Goal: Submit feedback/report problem: Submit feedback/report problem

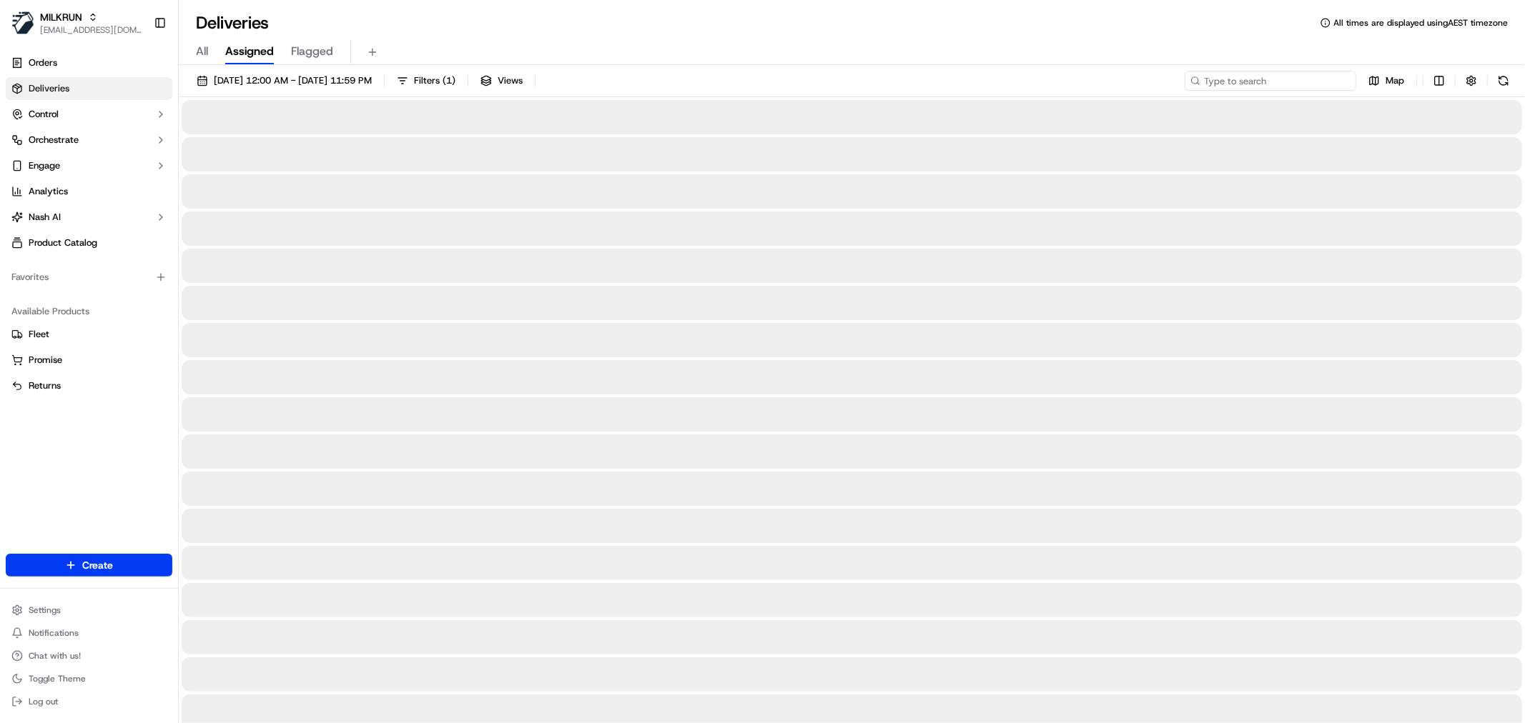
click at [1249, 79] on input at bounding box center [1270, 81] width 172 height 20
paste input "[GEOGRAPHIC_DATA]"
type input "[GEOGRAPHIC_DATA]"
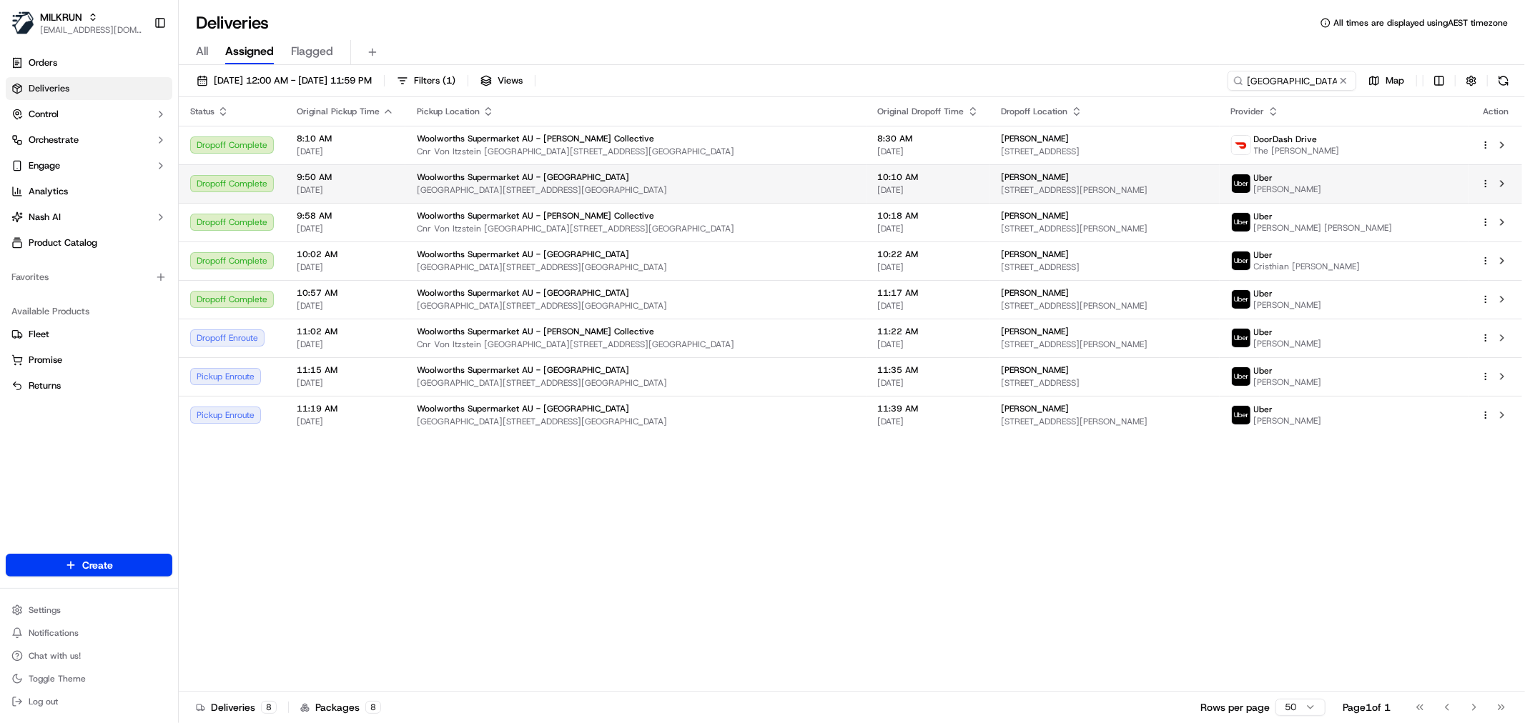
click at [990, 179] on td "[PERSON_NAME] [STREET_ADDRESS][PERSON_NAME]" at bounding box center [1104, 183] width 229 height 39
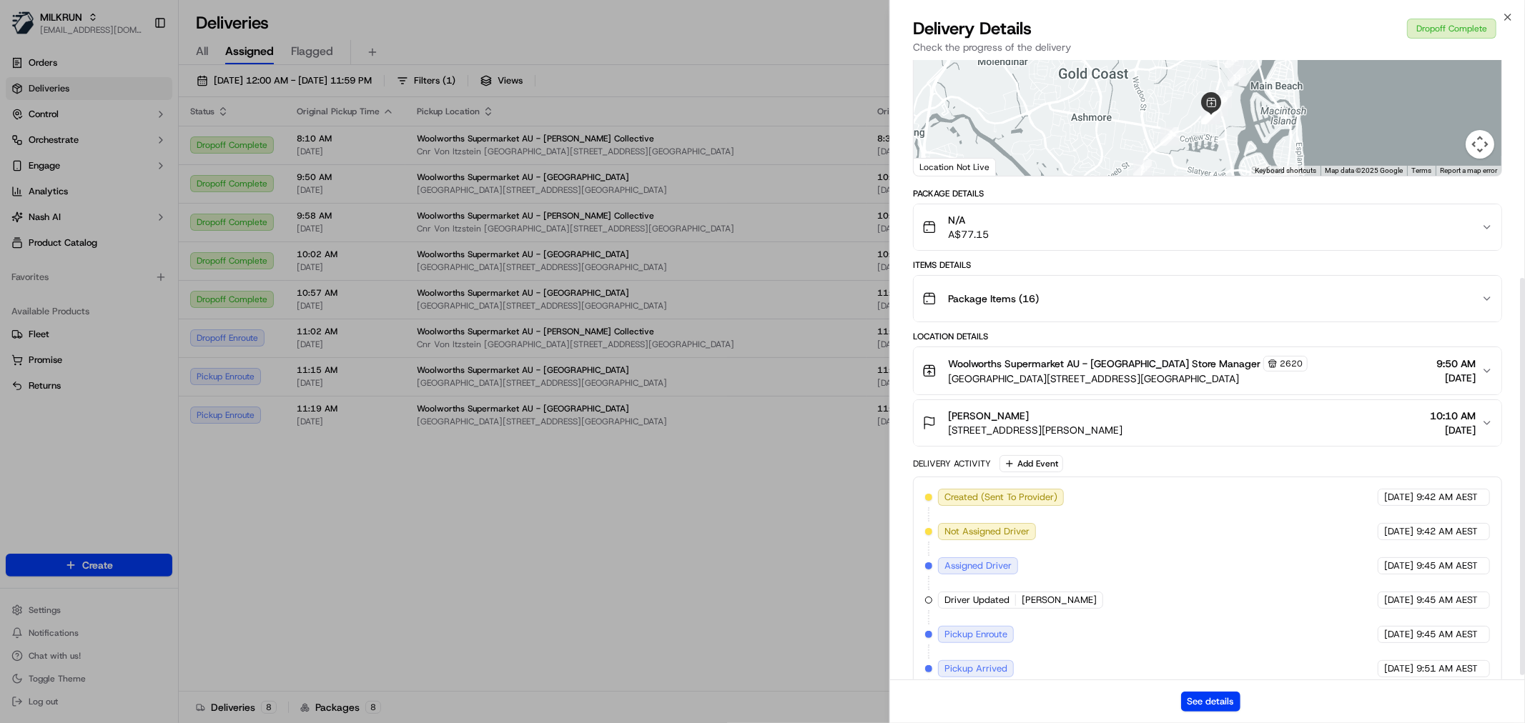
scroll to position [346, 0]
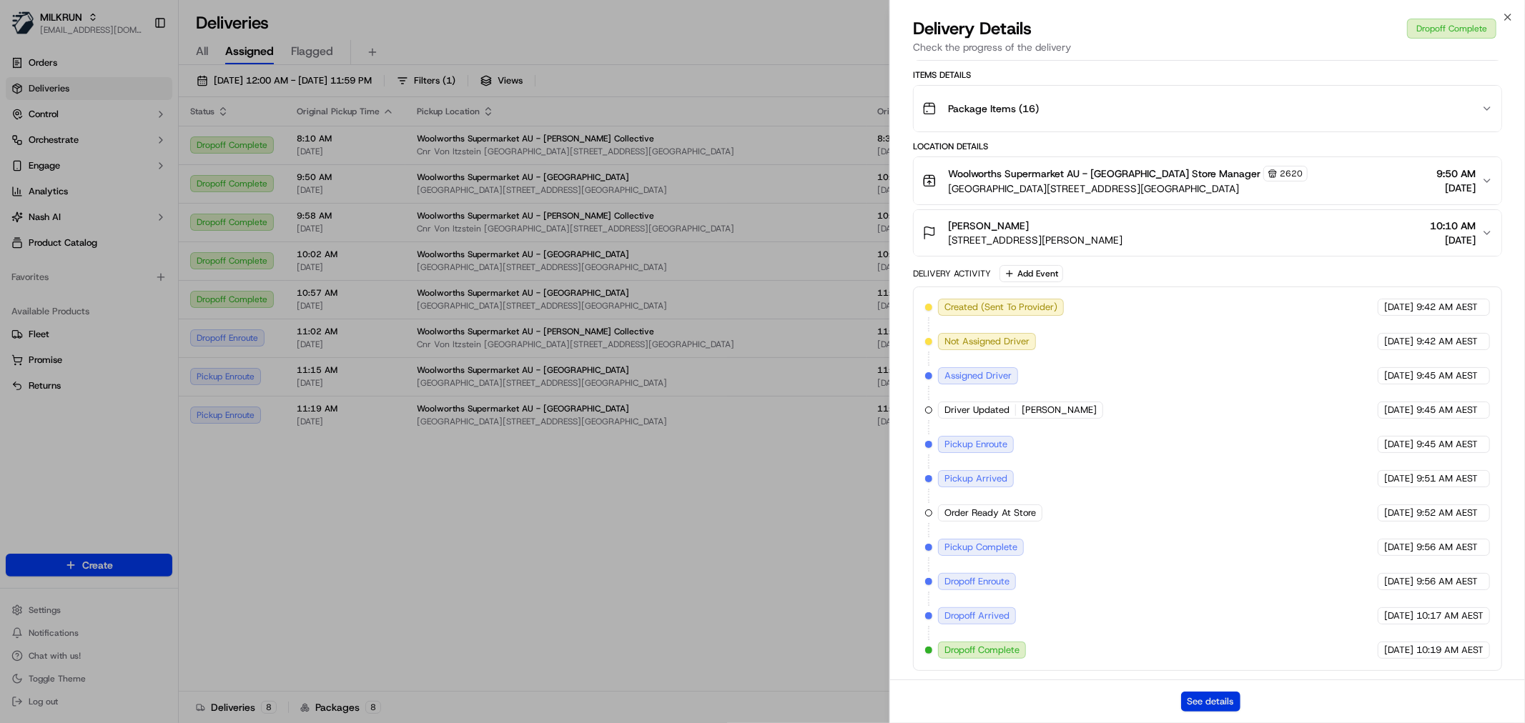
click at [1234, 696] on button "See details" at bounding box center [1210, 702] width 59 height 20
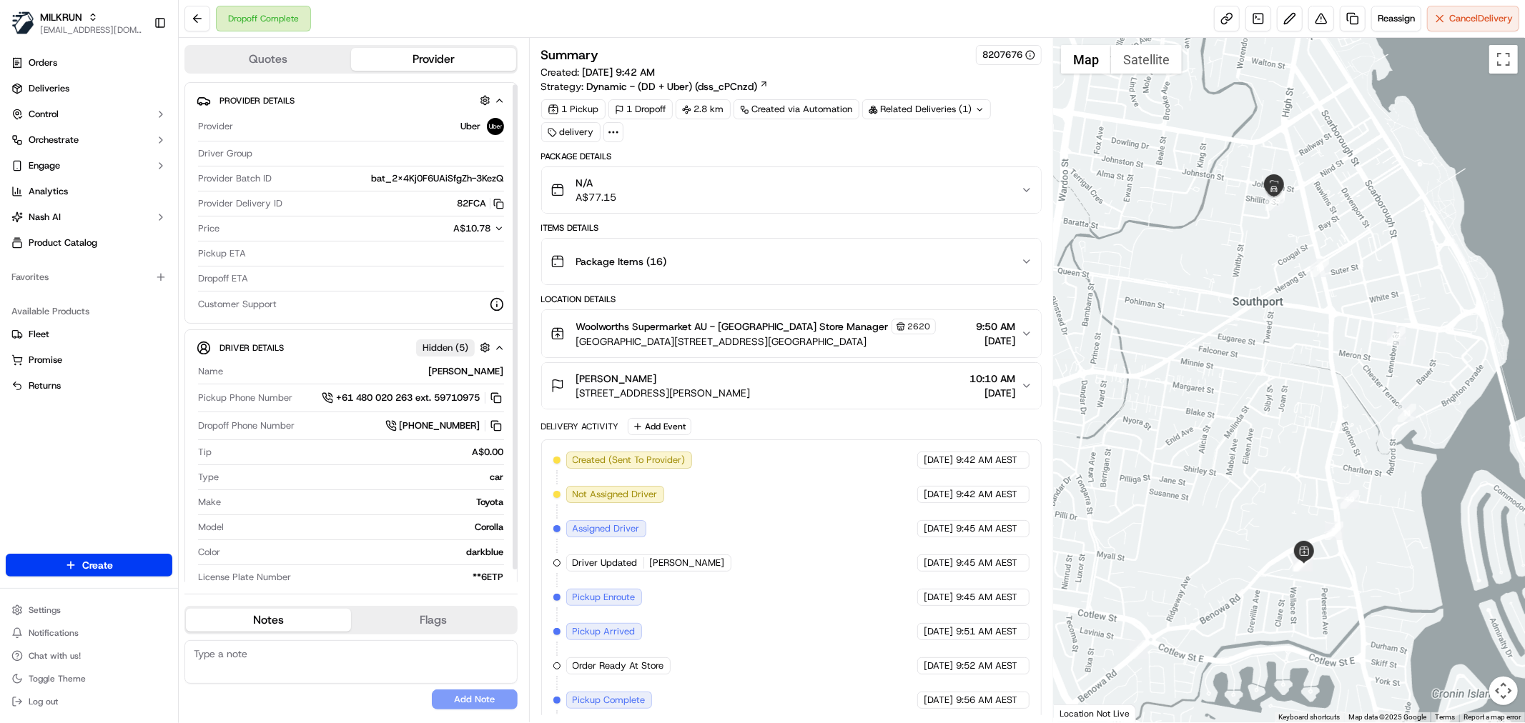
scroll to position [16, 0]
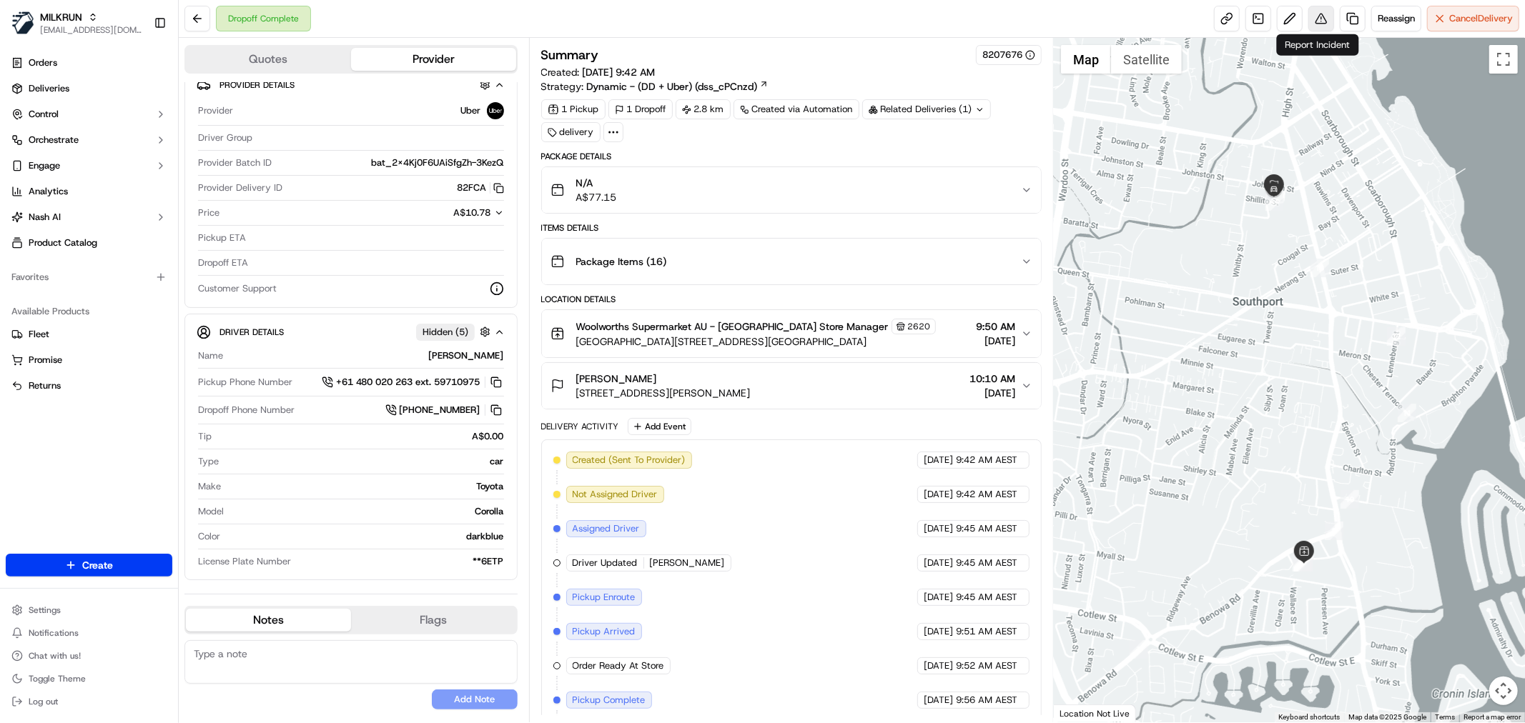
click at [1324, 22] on button at bounding box center [1321, 19] width 26 height 26
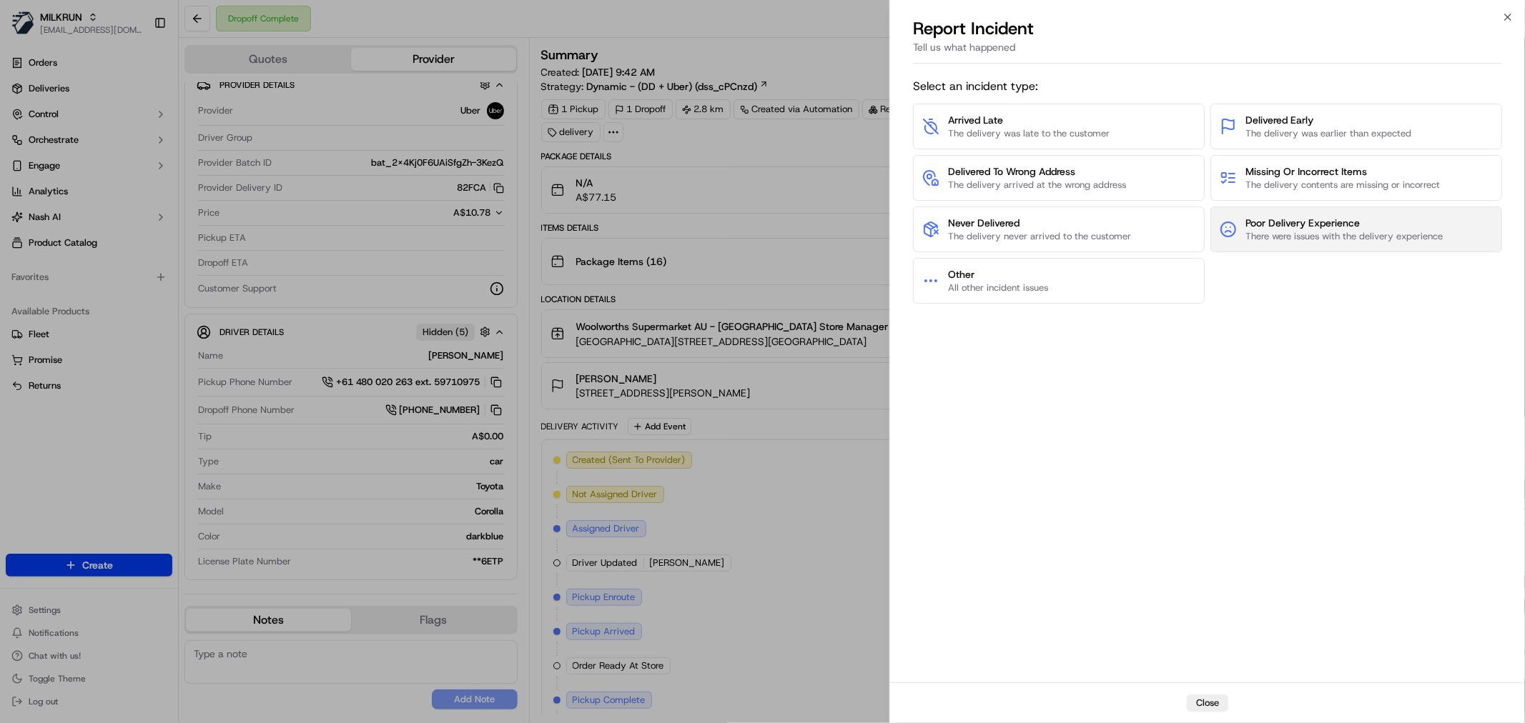
click at [1310, 229] on span "Poor Delivery Experience" at bounding box center [1343, 223] width 197 height 14
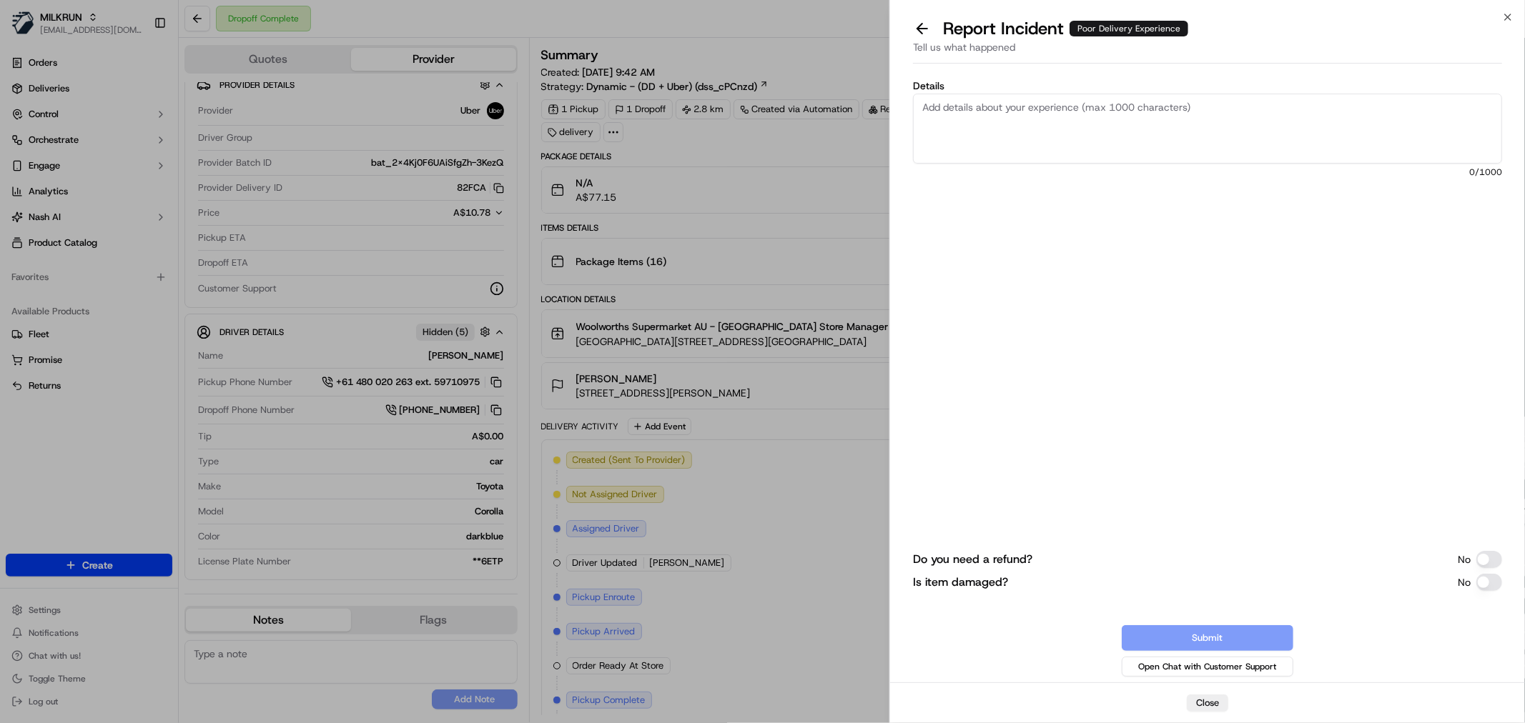
click at [1212, 118] on textarea "Details" at bounding box center [1207, 129] width 589 height 70
paste textarea "Customer Kerri Kauwhata reported a near-collision incident involving a MILKRUN …"
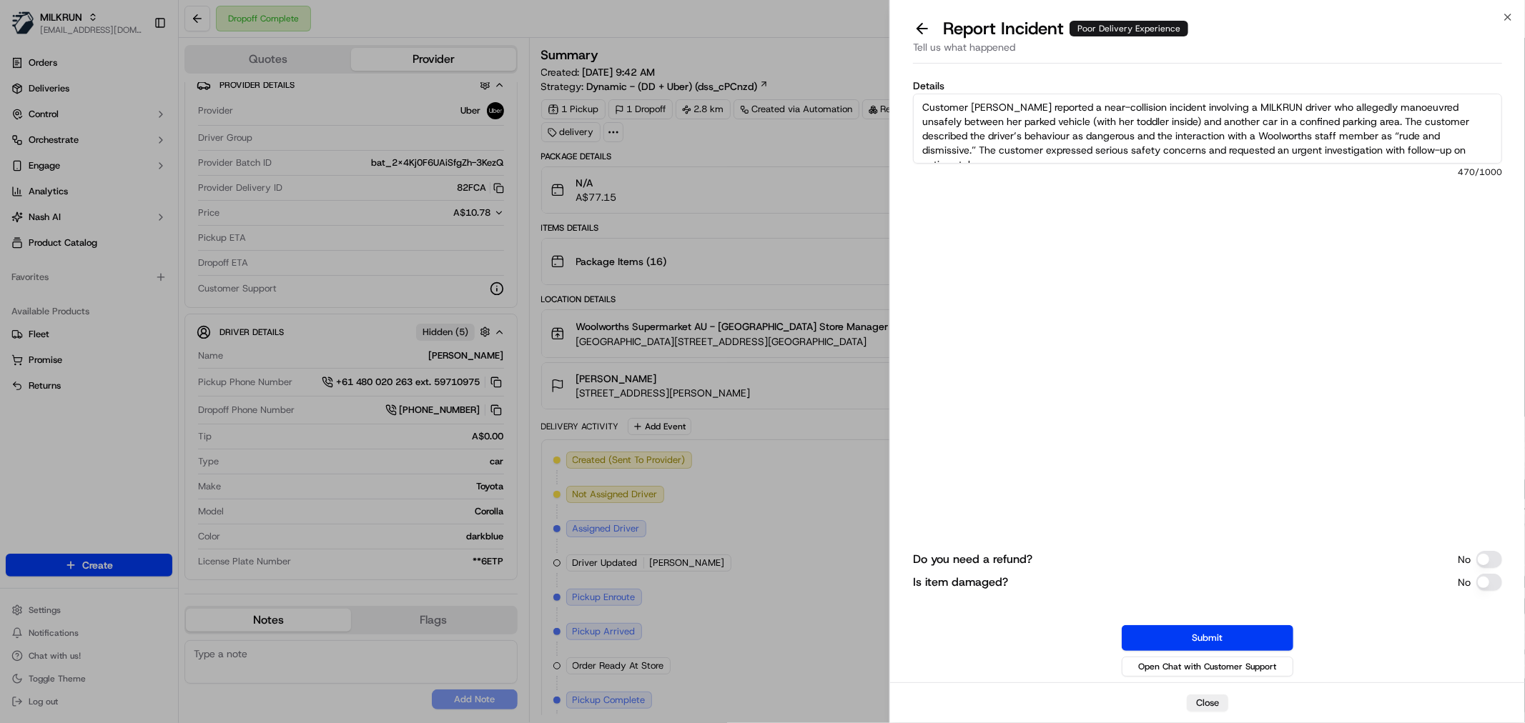
drag, startPoint x: 971, startPoint y: 104, endPoint x: 1041, endPoint y: 101, distance: 70.1
click at [1041, 101] on textarea "Customer Kerri Kauwhata reported a near-collision incident involving a MILKRUN …" at bounding box center [1207, 129] width 589 height 70
click at [921, 104] on textarea "Customer reported a near-collision incident involving a MILKRUN driver who alle…" at bounding box center [1207, 129] width 589 height 70
type textarea "Non MILKRUN Customer reported a near-collision incident involving a MILKRUN dri…"
click at [1274, 643] on button "Submit" at bounding box center [1208, 638] width 172 height 26
